Goal: Task Accomplishment & Management: Manage account settings

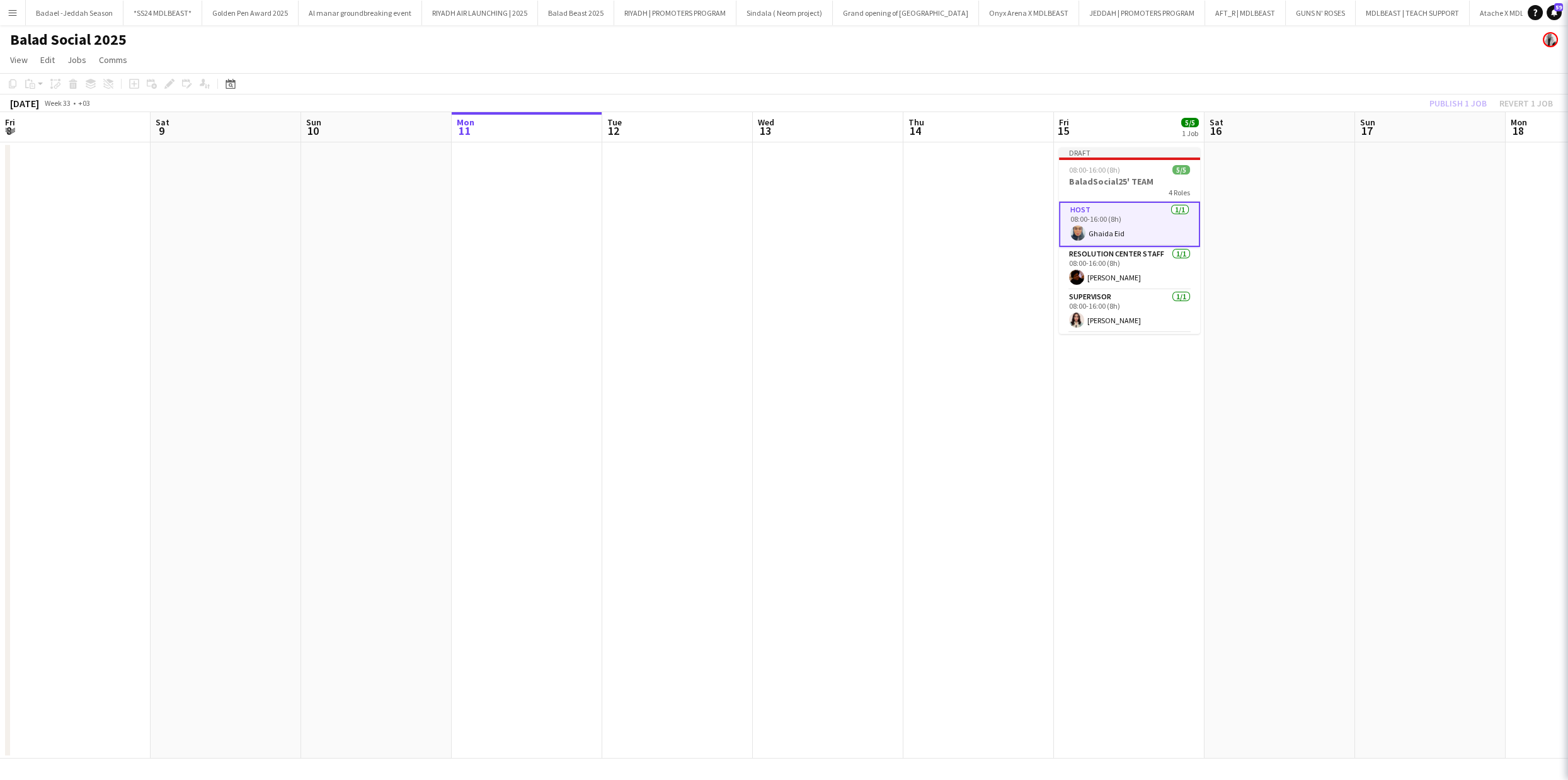
scroll to position [0, 531]
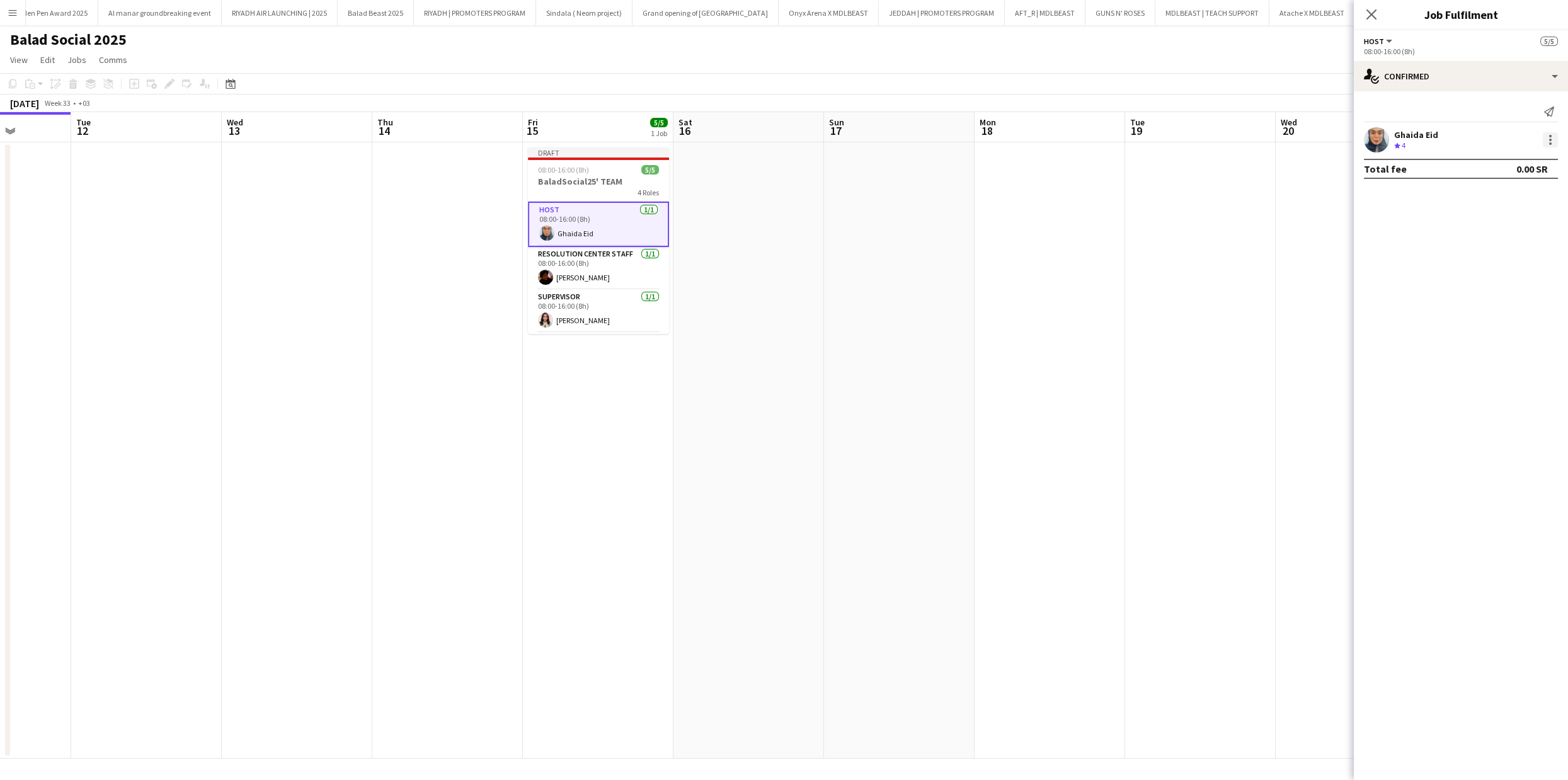
click at [1552, 139] on div at bounding box center [1550, 139] width 15 height 15
click at [1506, 276] on button "Remove" at bounding box center [1508, 284] width 98 height 30
click at [1465, 115] on input at bounding box center [1467, 114] width 146 height 15
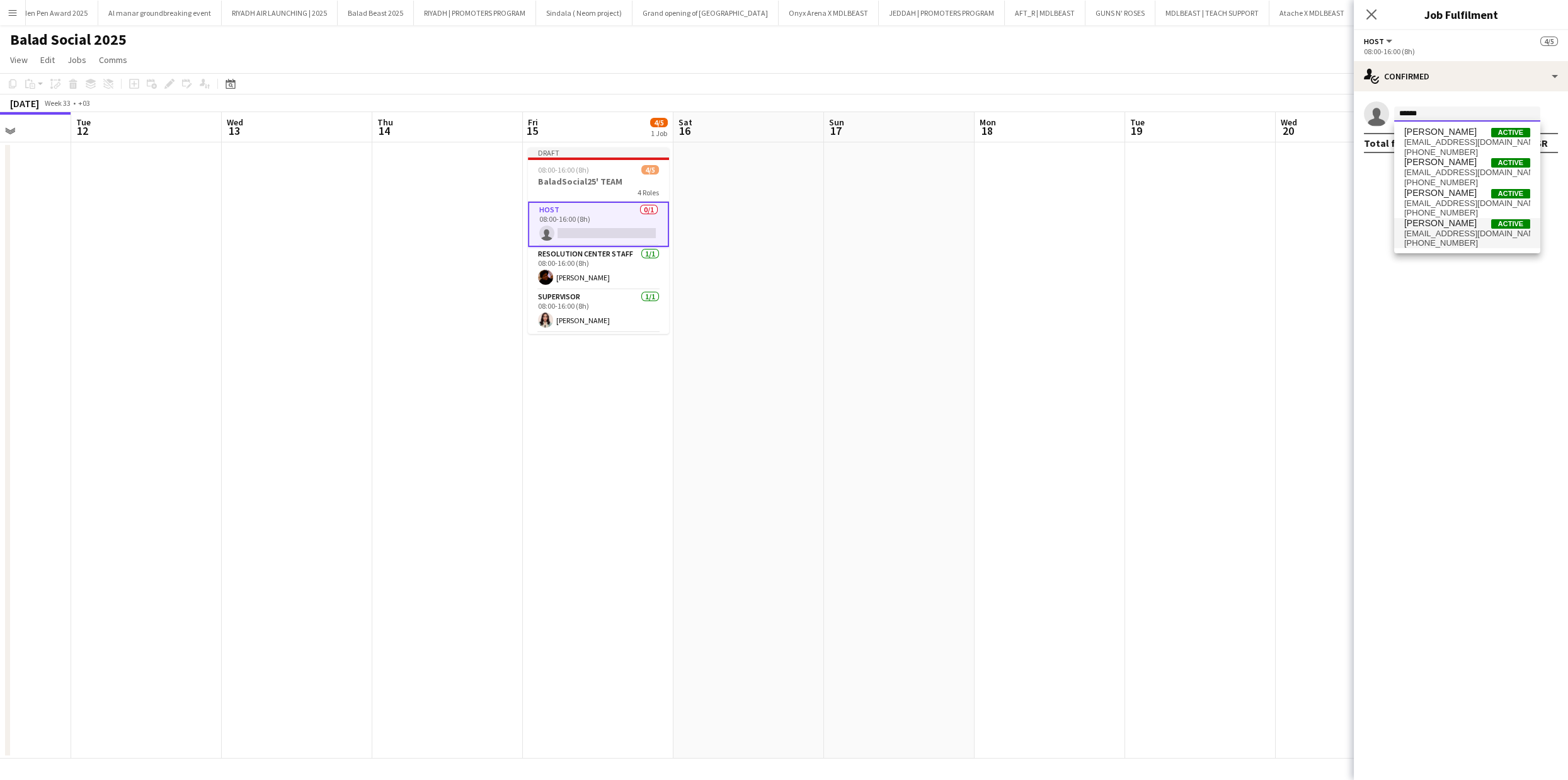
type input "******"
click at [1487, 236] on span "[EMAIL_ADDRESS][DOMAIN_NAME]" at bounding box center [1467, 233] width 126 height 10
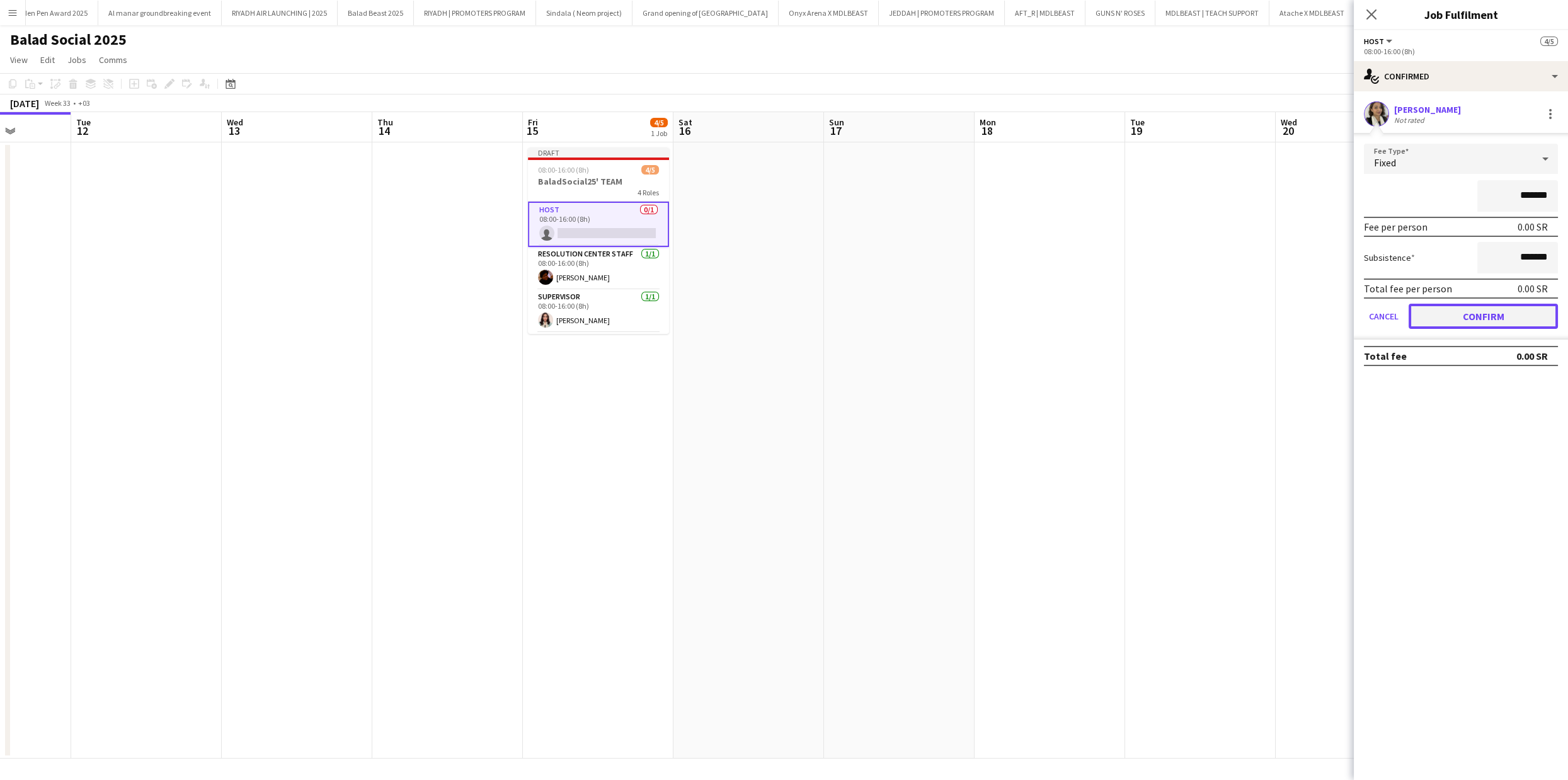
click at [1498, 309] on button "Confirm" at bounding box center [1483, 316] width 149 height 25
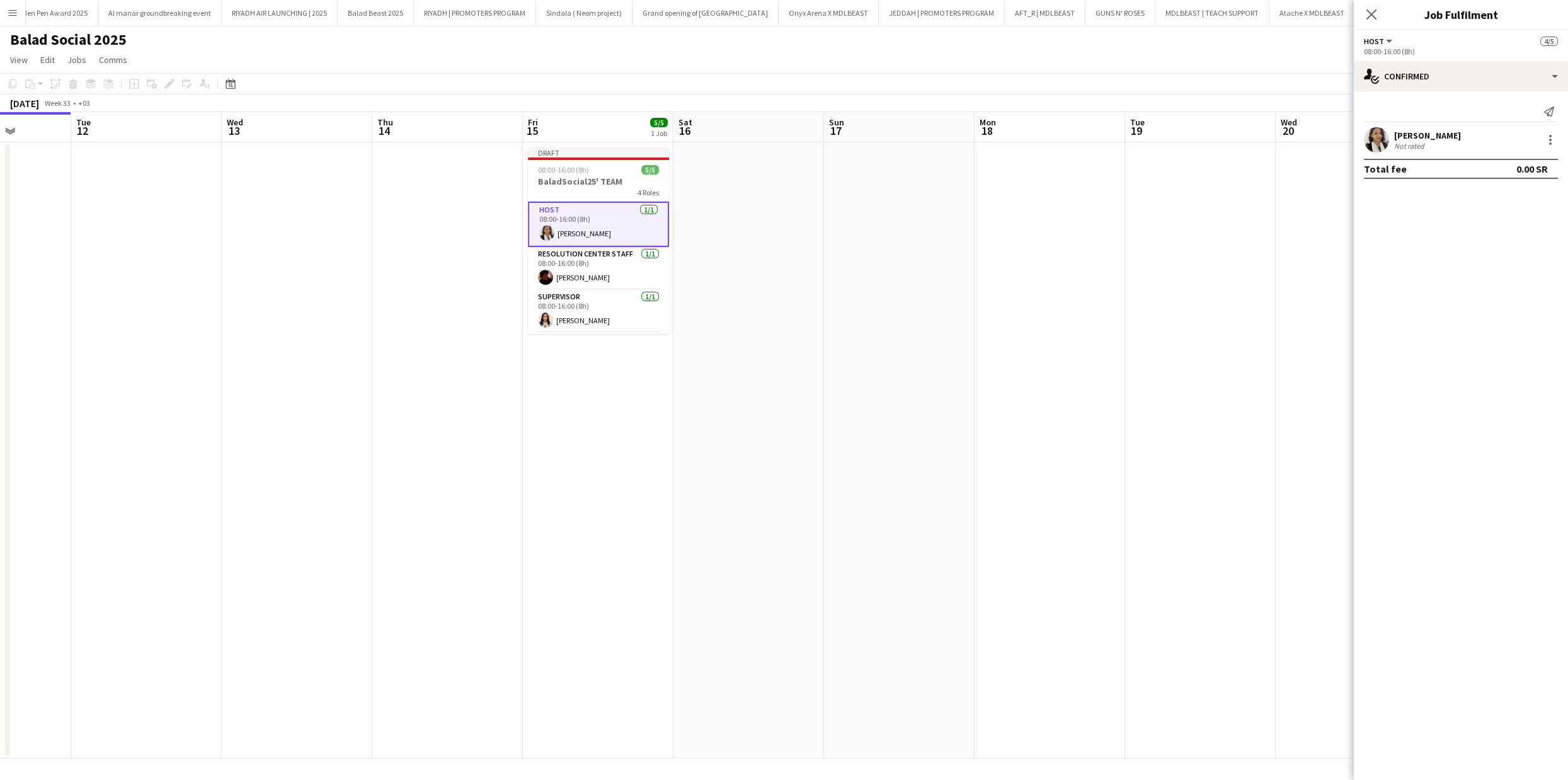
click at [1370, 147] on app-user-avatar at bounding box center [1376, 140] width 25 height 25
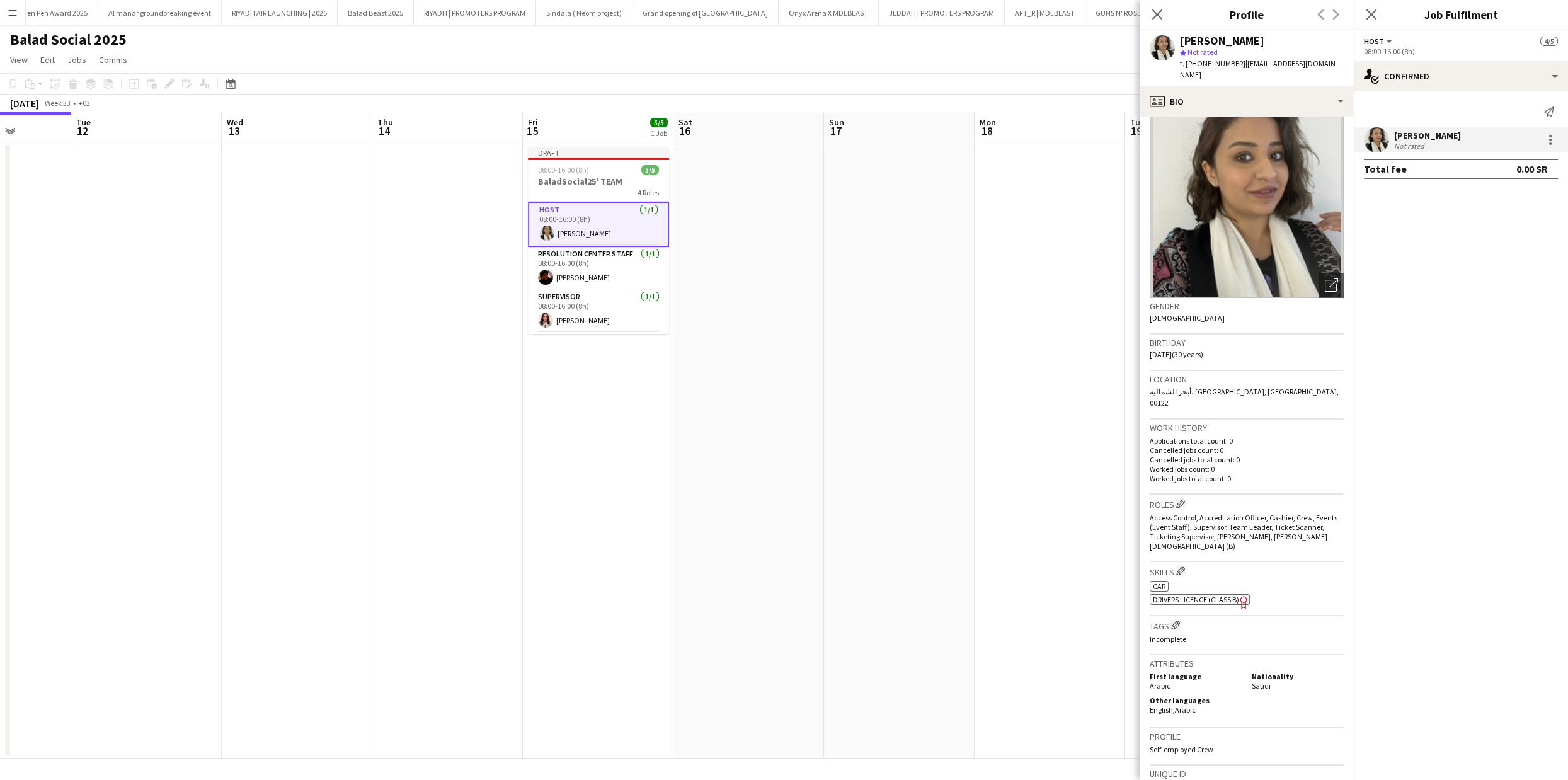
scroll to position [98, 0]
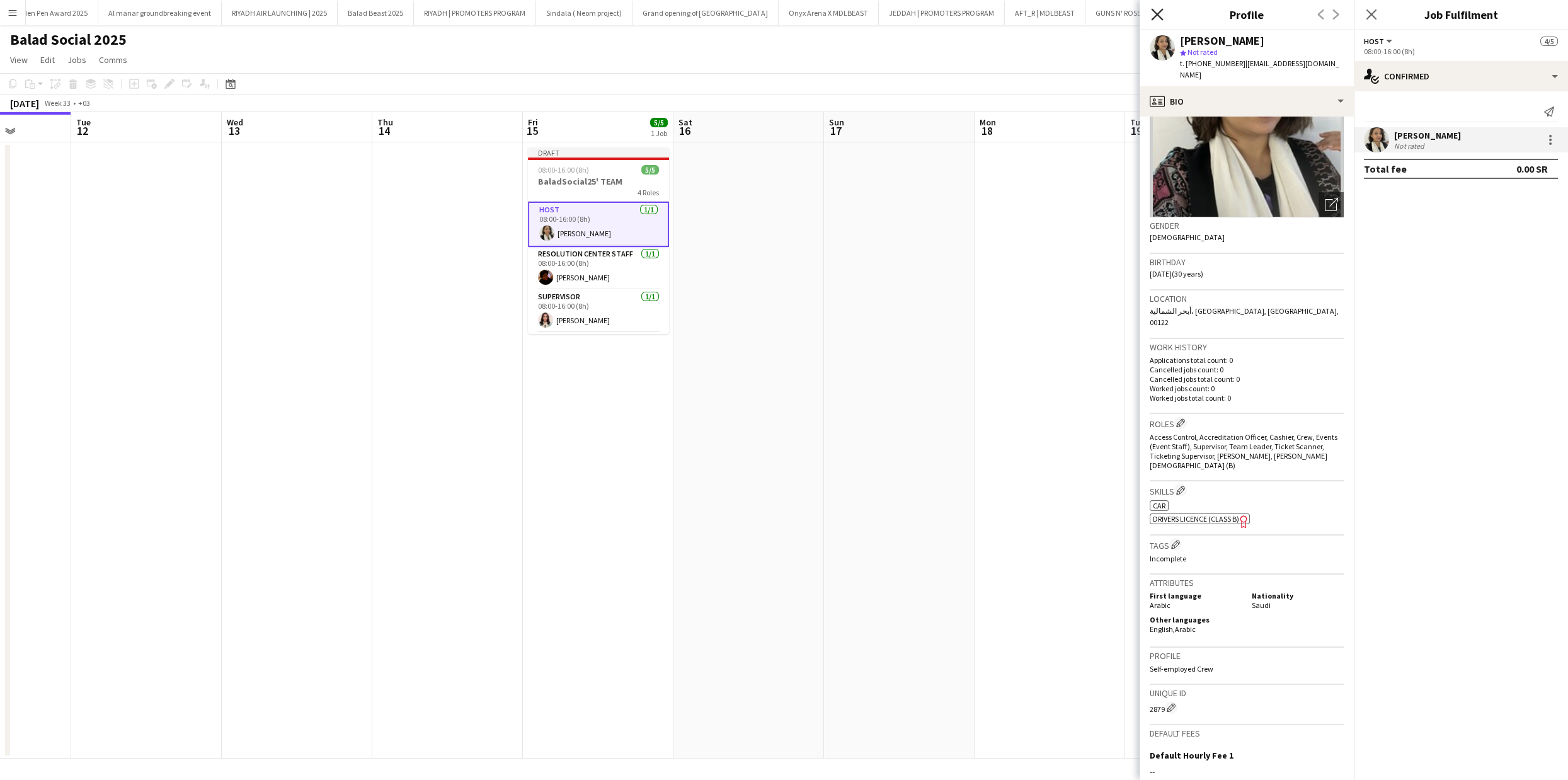
click at [1157, 16] on icon "Close pop-in" at bounding box center [1157, 14] width 12 height 12
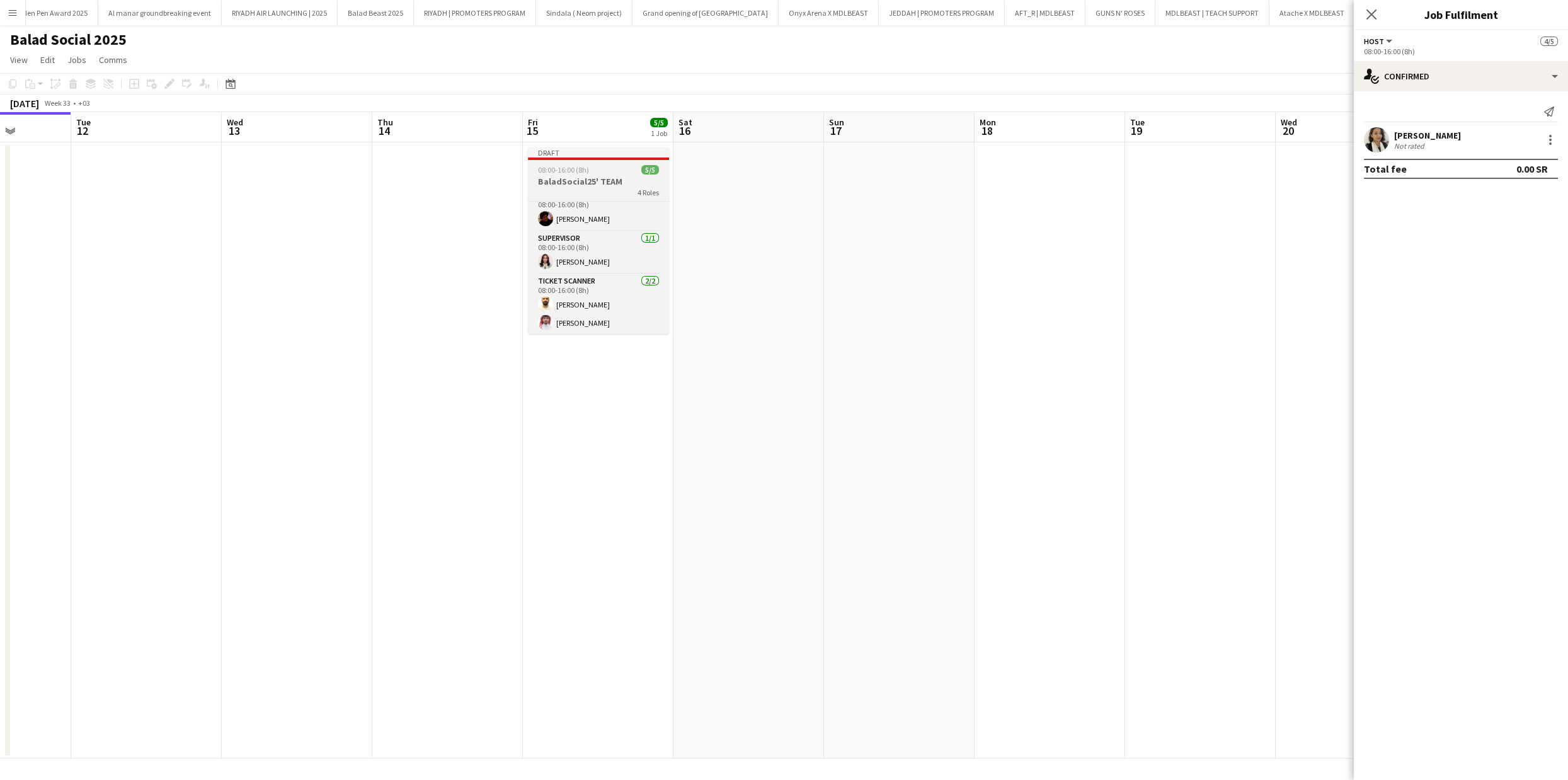
scroll to position [0, 0]
click at [796, 297] on app-date-cell at bounding box center [748, 450] width 150 height 616
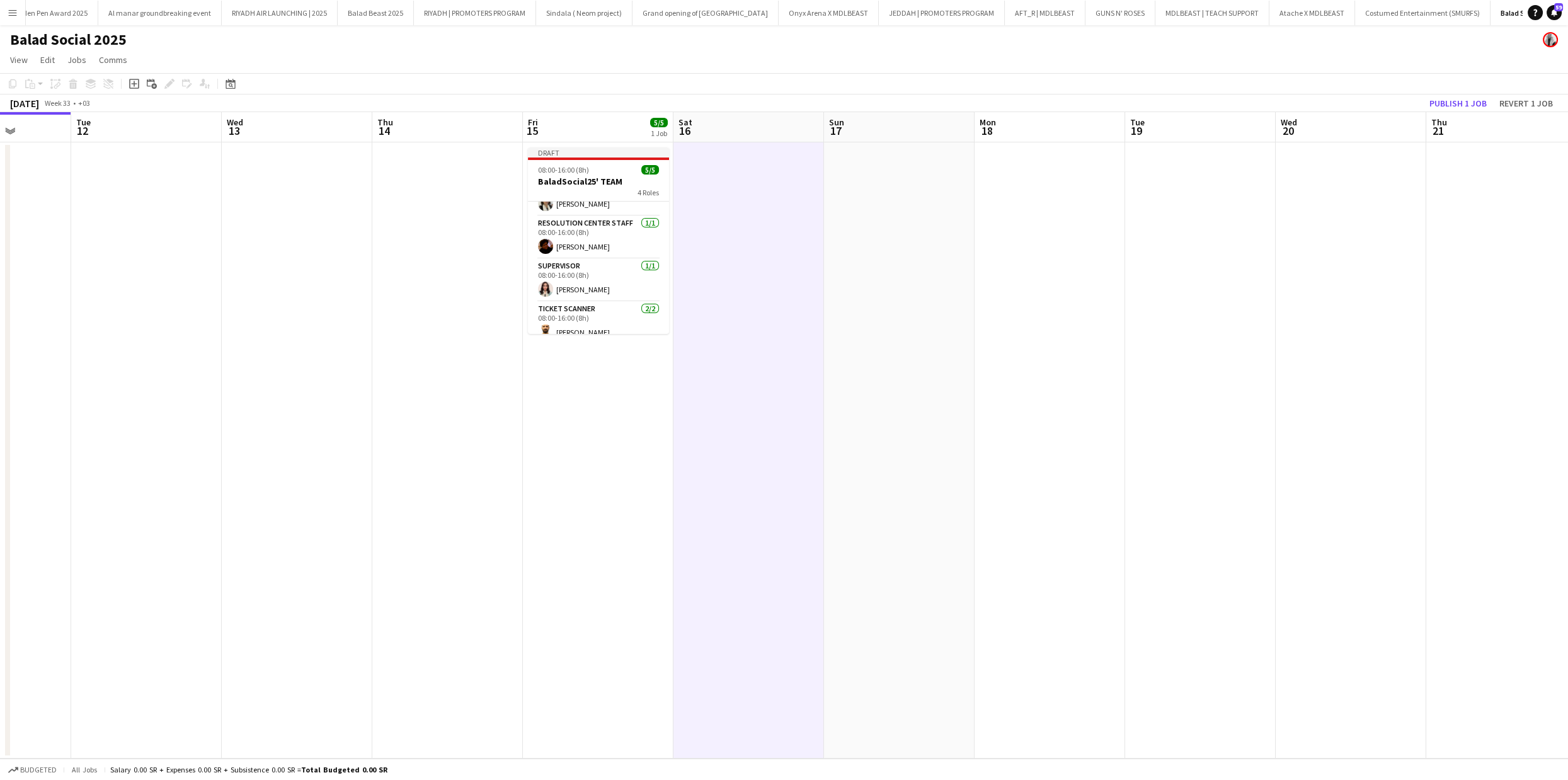
scroll to position [27, 0]
